Goal: Information Seeking & Learning: Learn about a topic

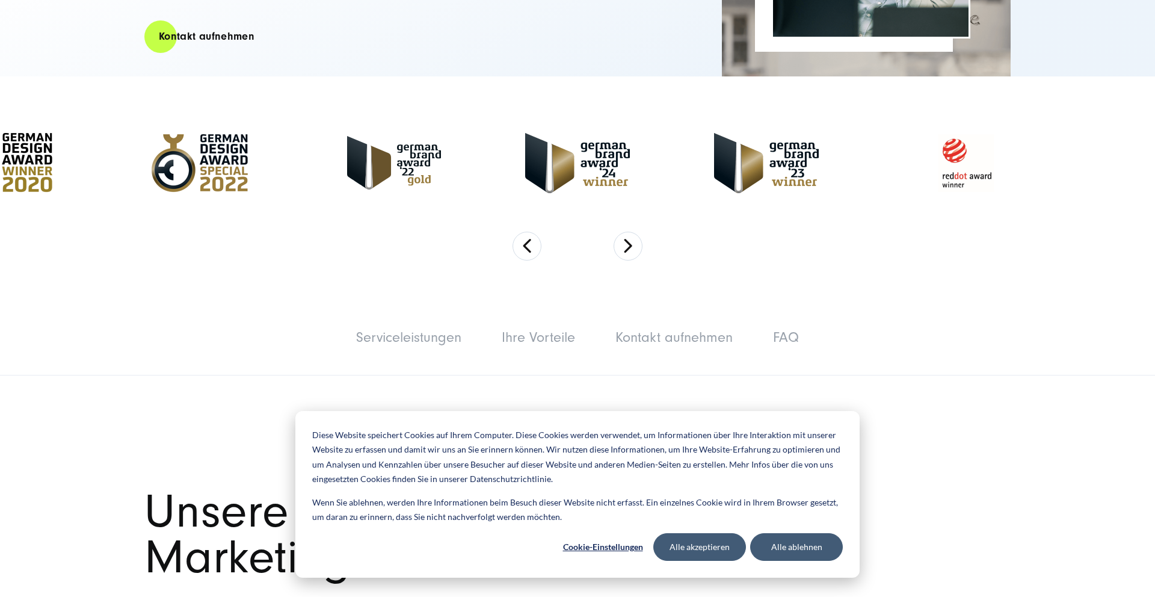
scroll to position [330, 0]
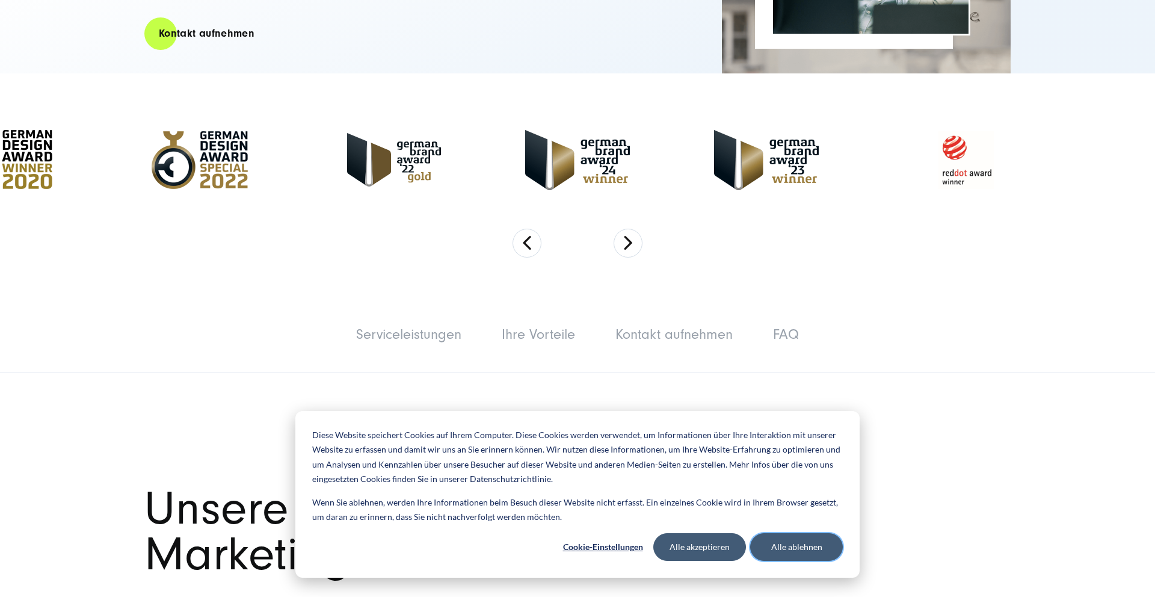
drag, startPoint x: 793, startPoint y: 543, endPoint x: 667, endPoint y: 530, distance: 127.6
click at [793, 543] on button "Alle ablehnen" at bounding box center [796, 547] width 93 height 28
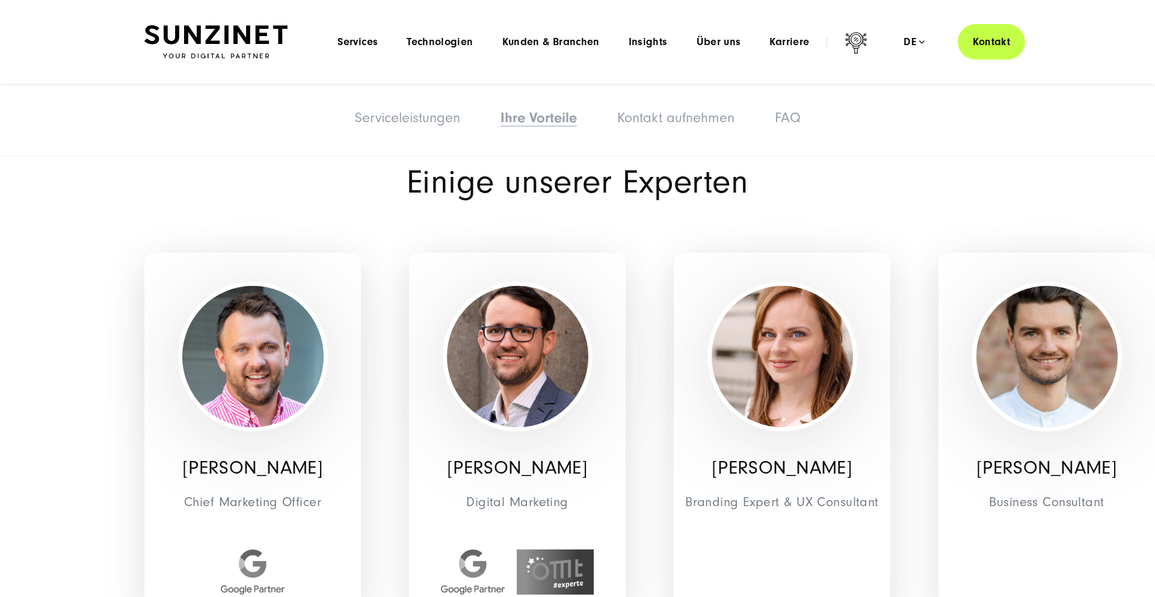
scroll to position [4866, 0]
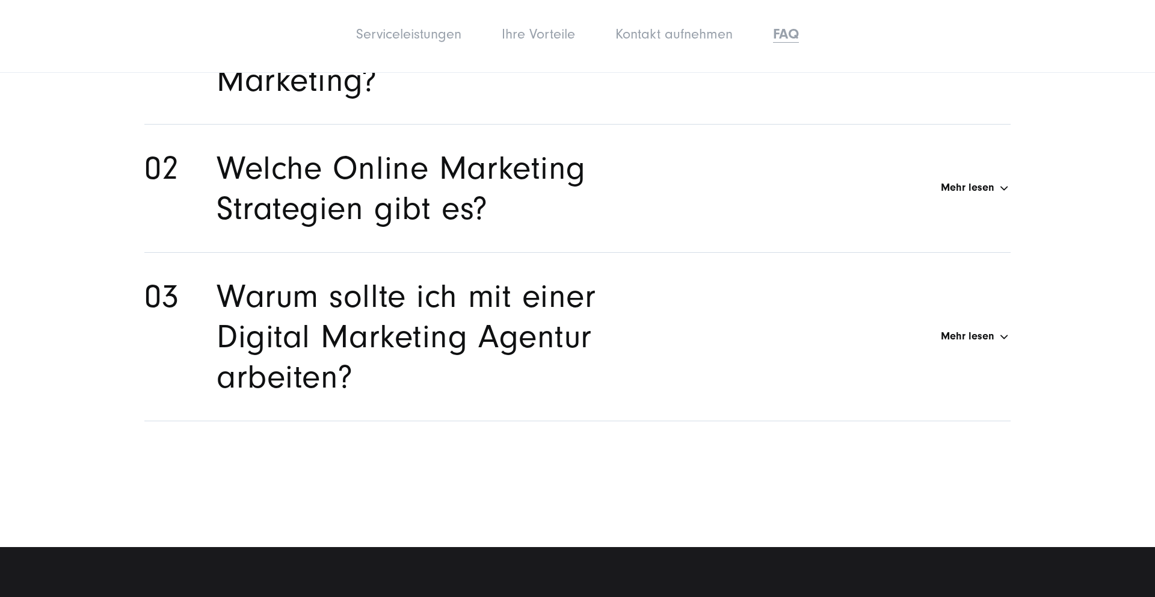
scroll to position [8278, 0]
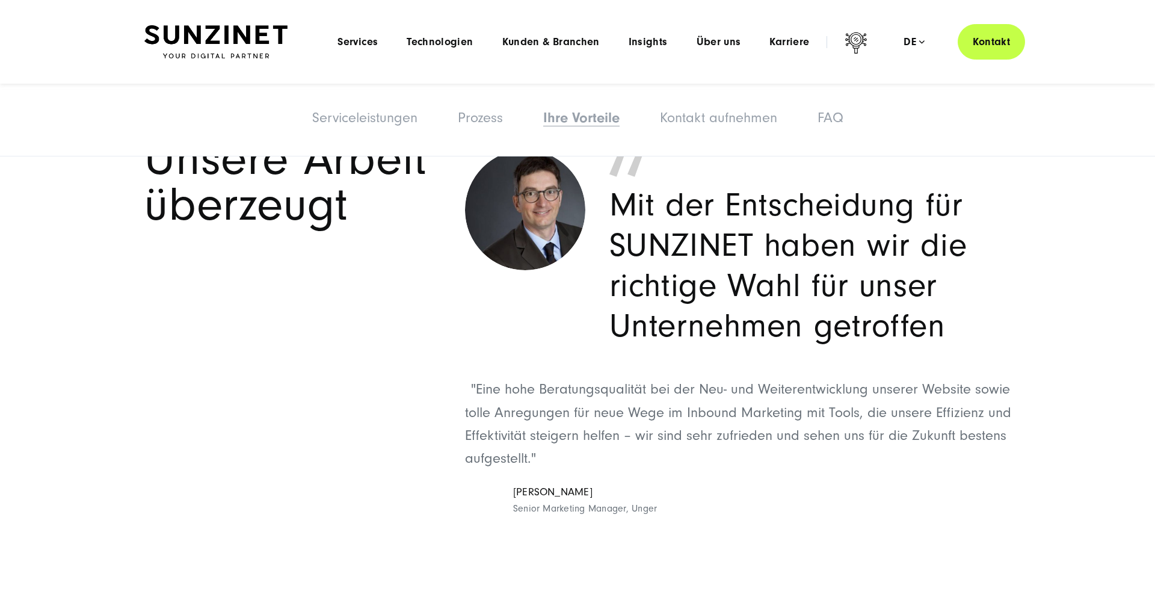
scroll to position [4826, 0]
